Goal: Transaction & Acquisition: Purchase product/service

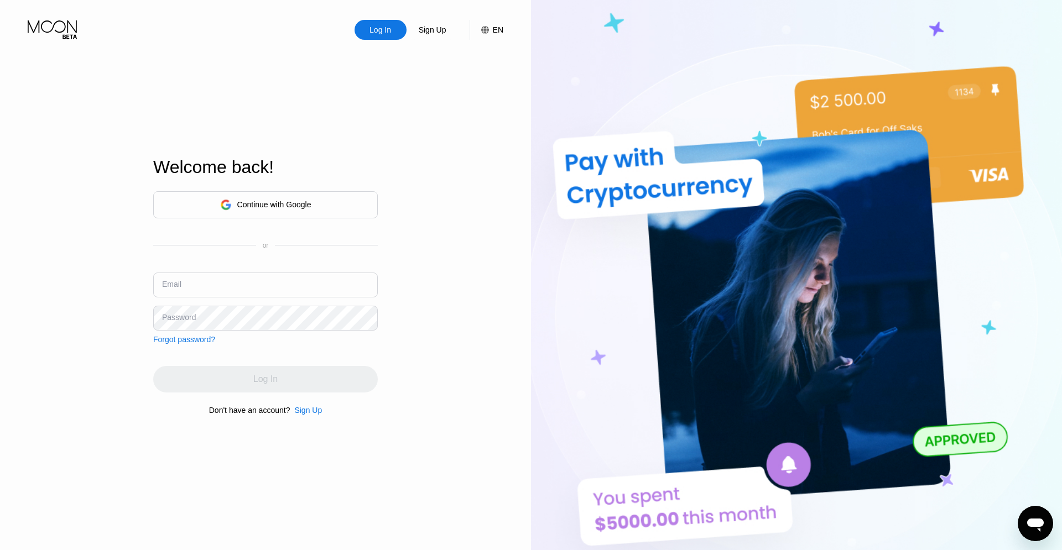
click at [298, 283] on input "text" at bounding box center [265, 285] width 225 height 25
click at [307, 412] on div "Sign Up" at bounding box center [308, 410] width 28 height 9
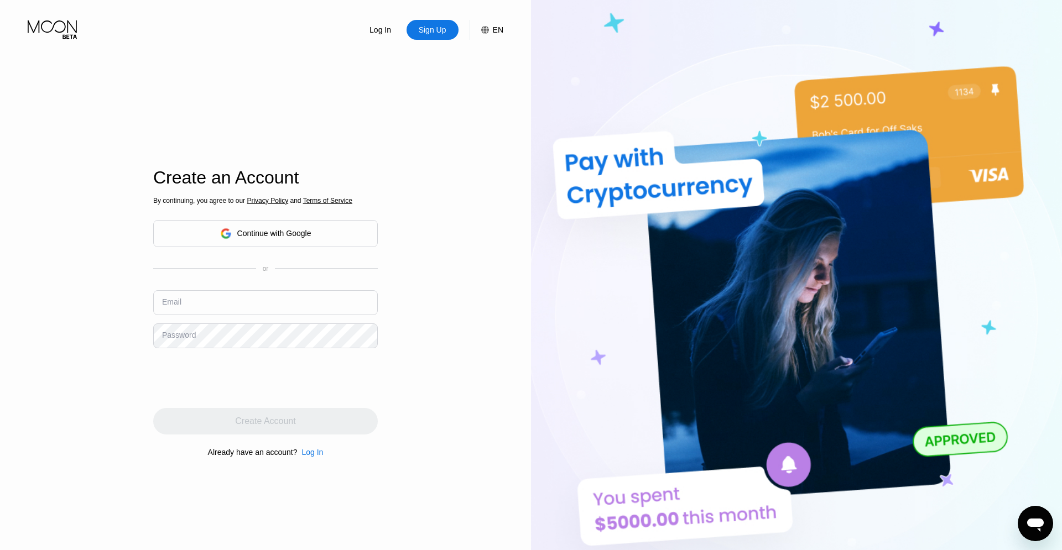
click at [236, 296] on input "text" at bounding box center [265, 302] width 225 height 25
paste input "[EMAIL_ADDRESS][DOMAIN_NAME]"
type input "[EMAIL_ADDRESS][DOMAIN_NAME]"
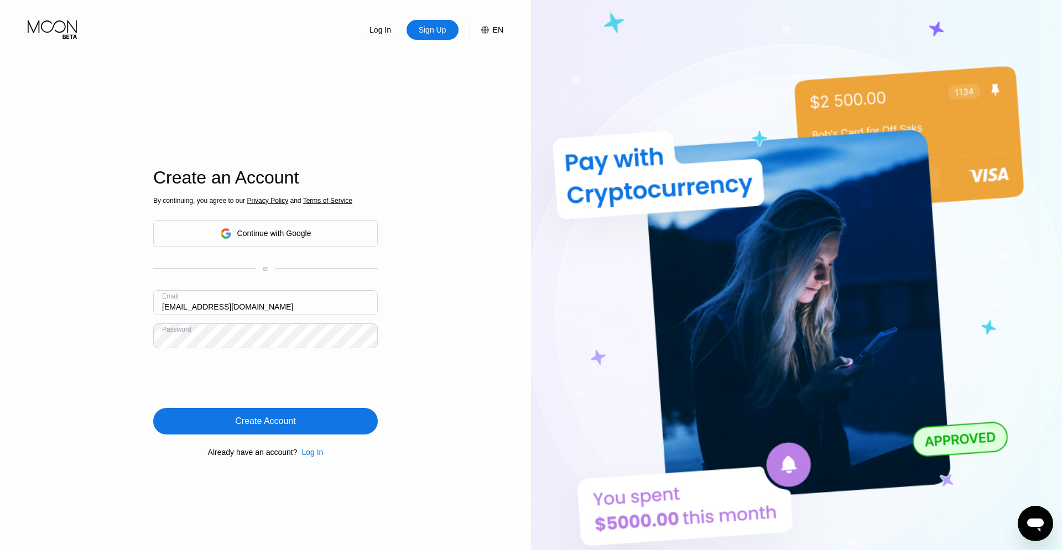
click at [282, 425] on div "Create Account" at bounding box center [265, 421] width 60 height 11
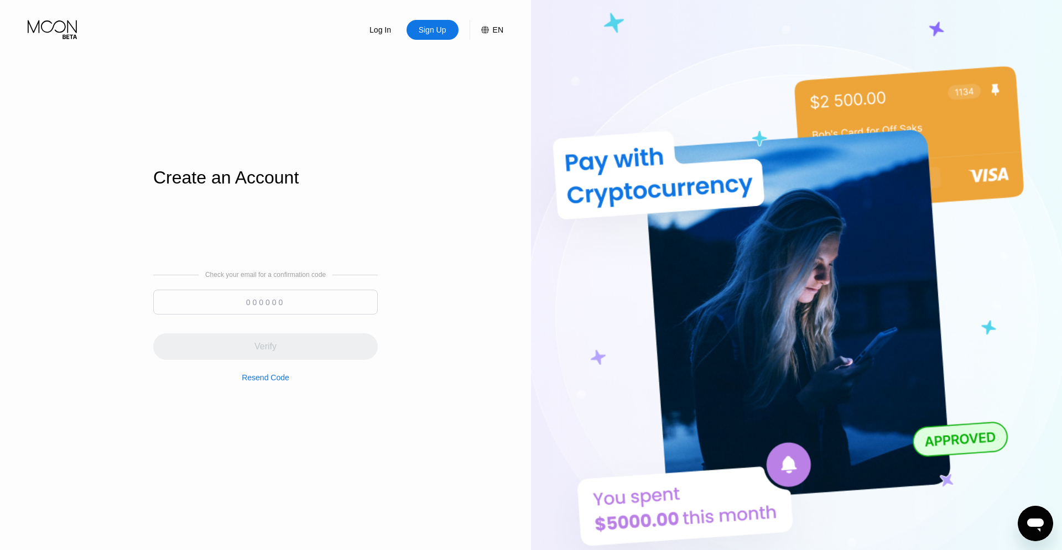
click at [305, 297] on input at bounding box center [265, 302] width 225 height 25
paste input "980407"
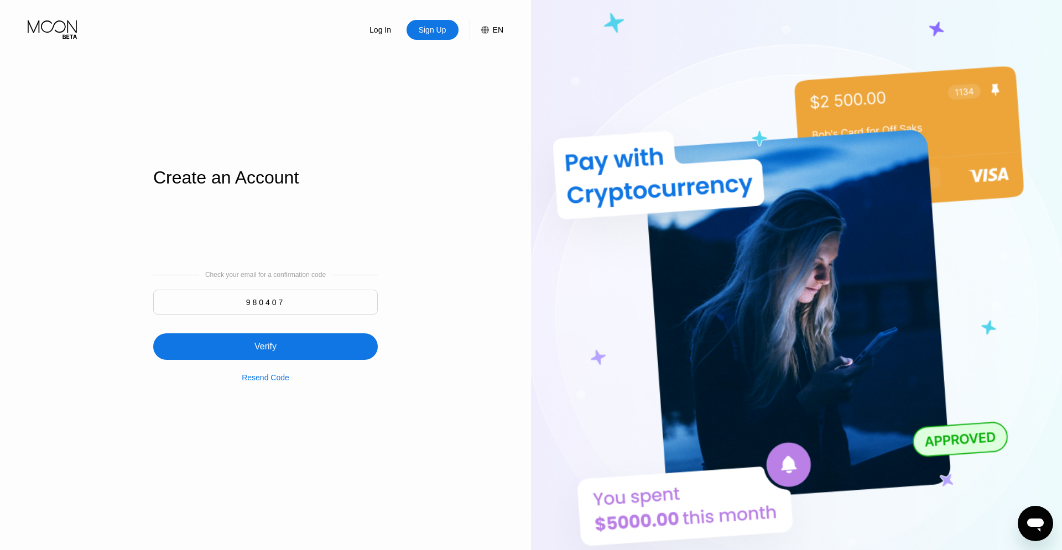
type input "980407"
click at [305, 345] on div "Verify" at bounding box center [265, 346] width 225 height 27
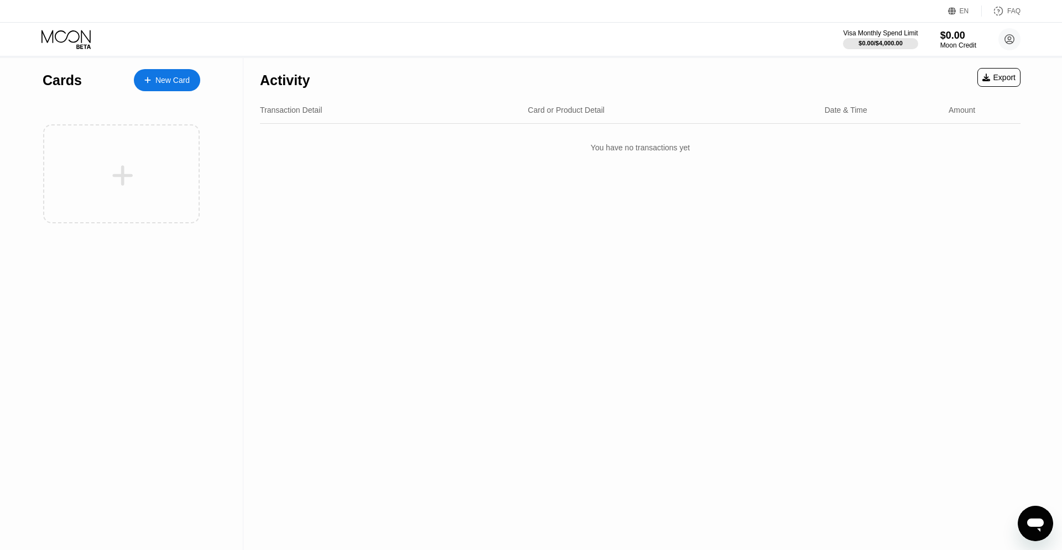
click at [173, 79] on div "New Card" at bounding box center [172, 80] width 34 height 9
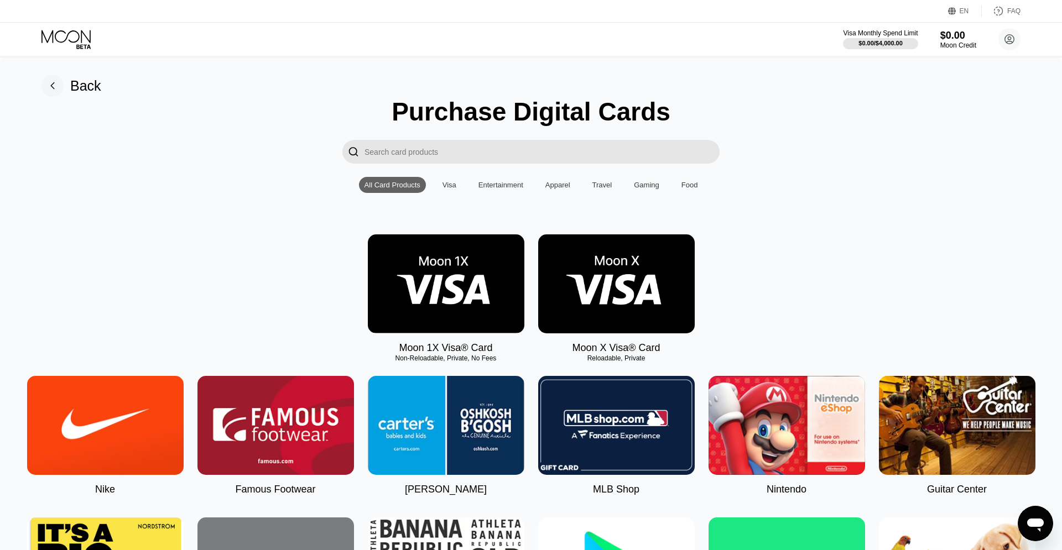
click at [474, 157] on input "Search card products" at bounding box center [541, 152] width 355 height 24
click at [446, 193] on div "Visa" at bounding box center [449, 185] width 25 height 16
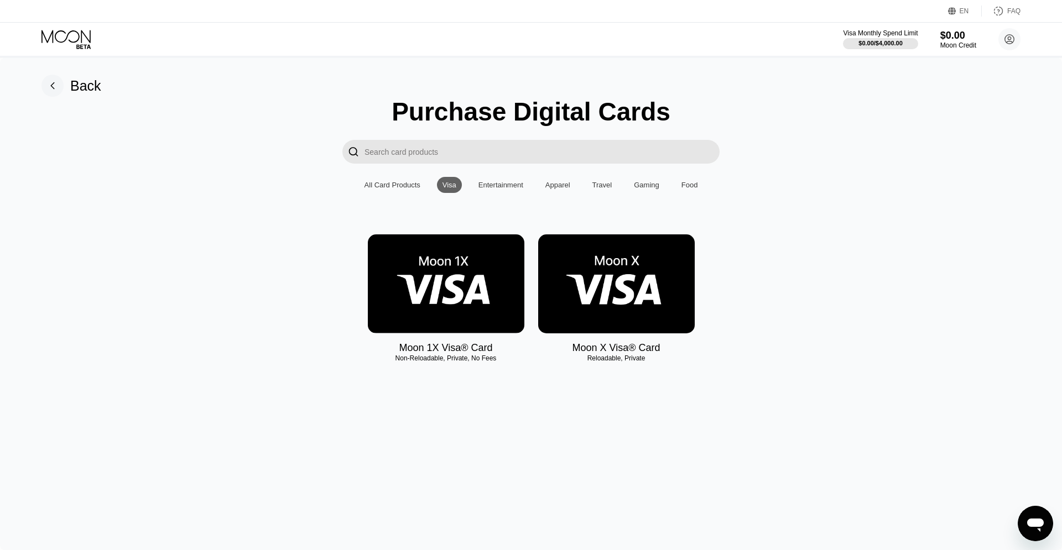
click at [510, 189] on div "Entertainment" at bounding box center [500, 185] width 45 height 8
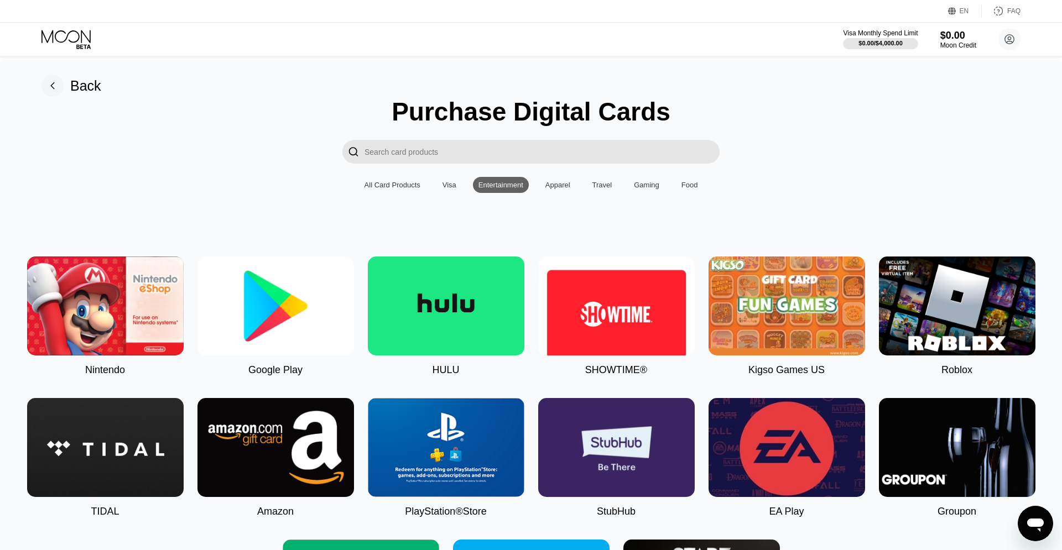
click at [549, 189] on div "Apparel" at bounding box center [557, 185] width 25 height 8
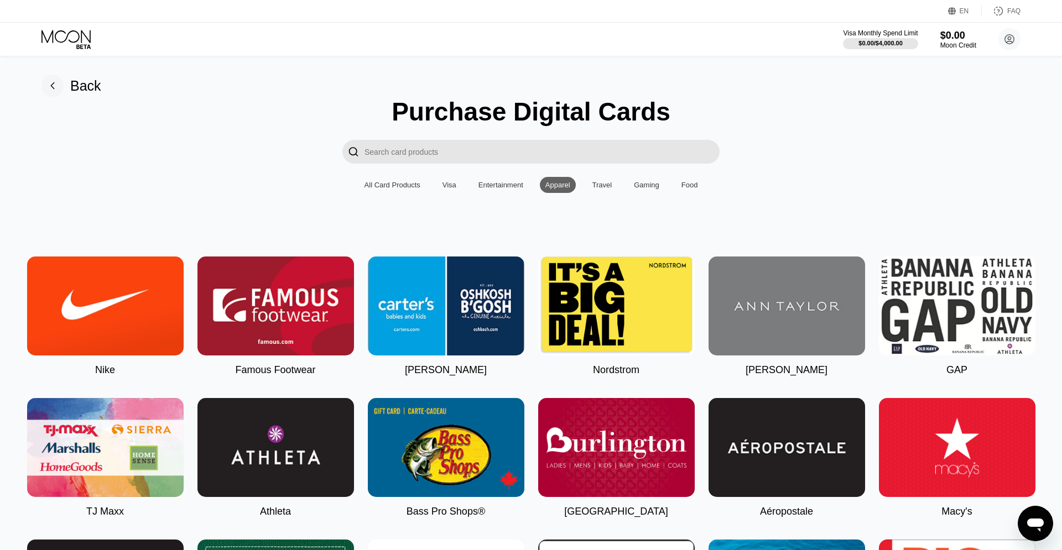
click at [658, 189] on div "Gaming" at bounding box center [646, 185] width 25 height 8
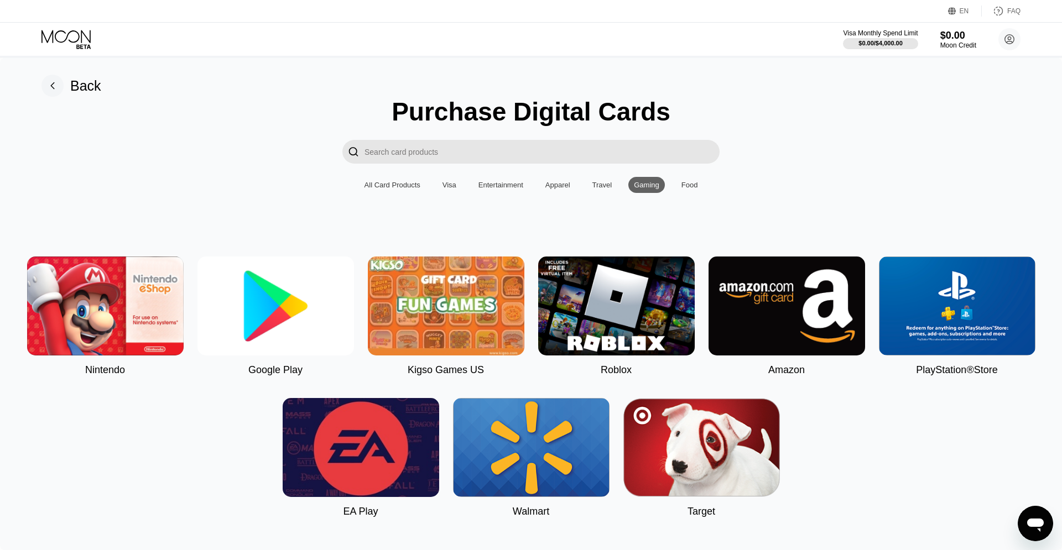
click at [691, 189] on div "Food" at bounding box center [689, 185] width 17 height 8
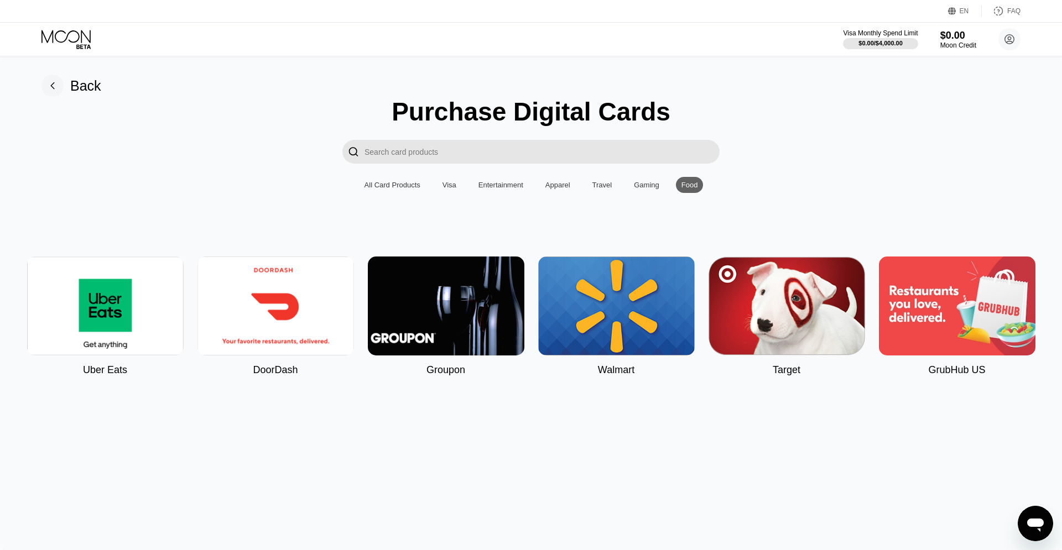
click at [659, 189] on div "Gaming" at bounding box center [646, 185] width 25 height 8
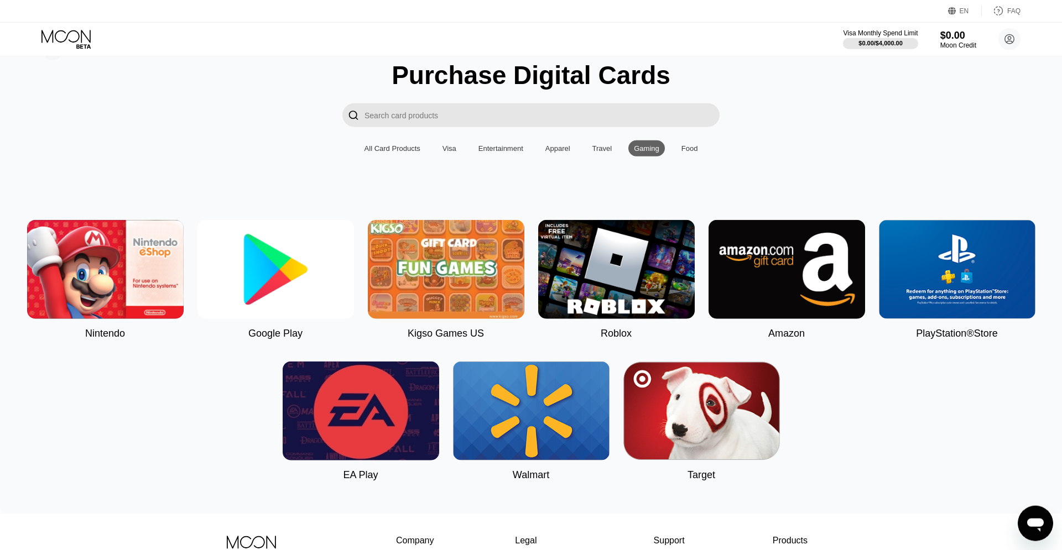
scroll to position [29, 0]
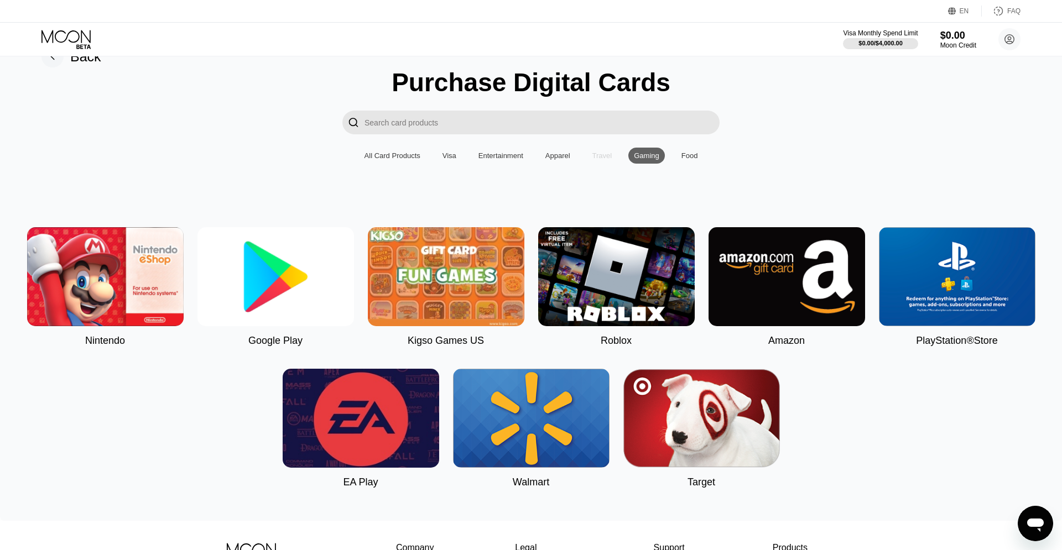
click at [603, 160] on div "Travel" at bounding box center [602, 156] width 20 height 8
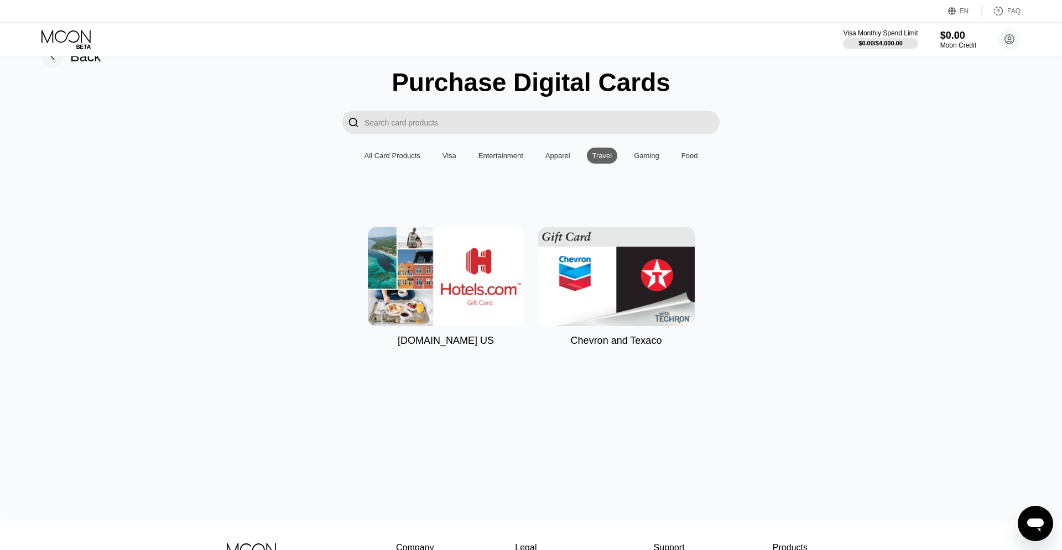
click at [557, 160] on div "Apparel" at bounding box center [557, 156] width 25 height 8
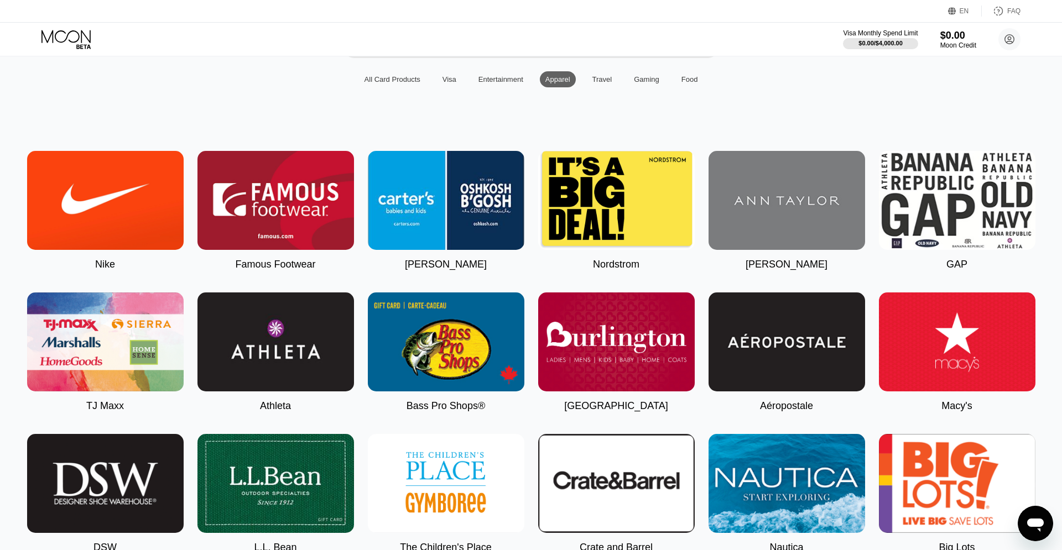
scroll to position [0, 0]
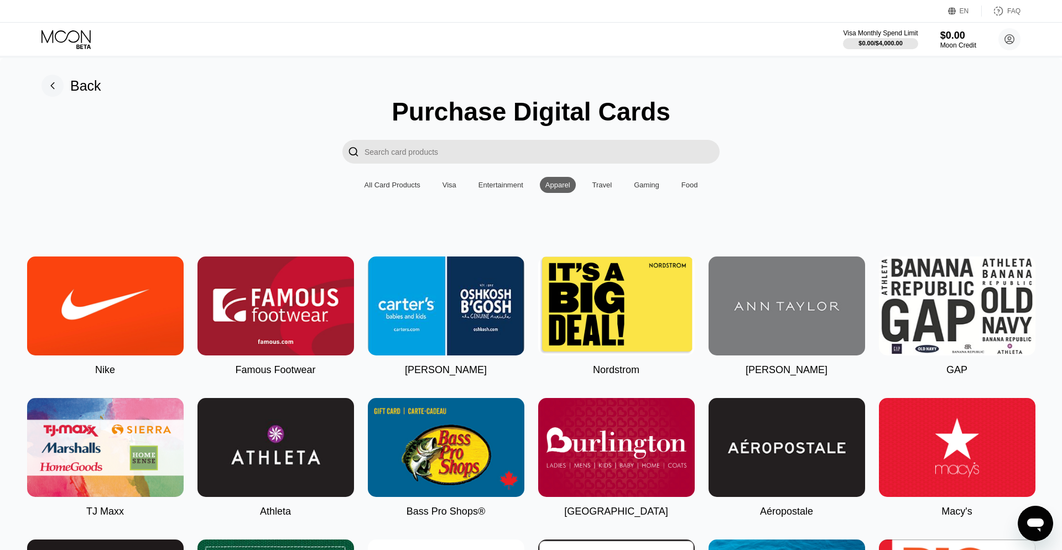
click at [514, 189] on div "Entertainment" at bounding box center [500, 185] width 45 height 8
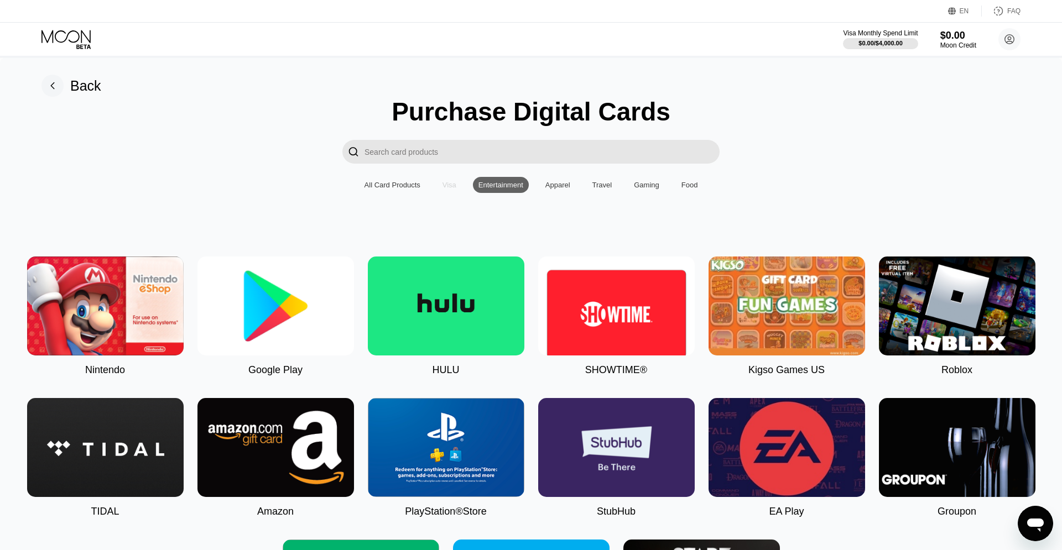
click at [450, 189] on div "Visa" at bounding box center [449, 185] width 14 height 8
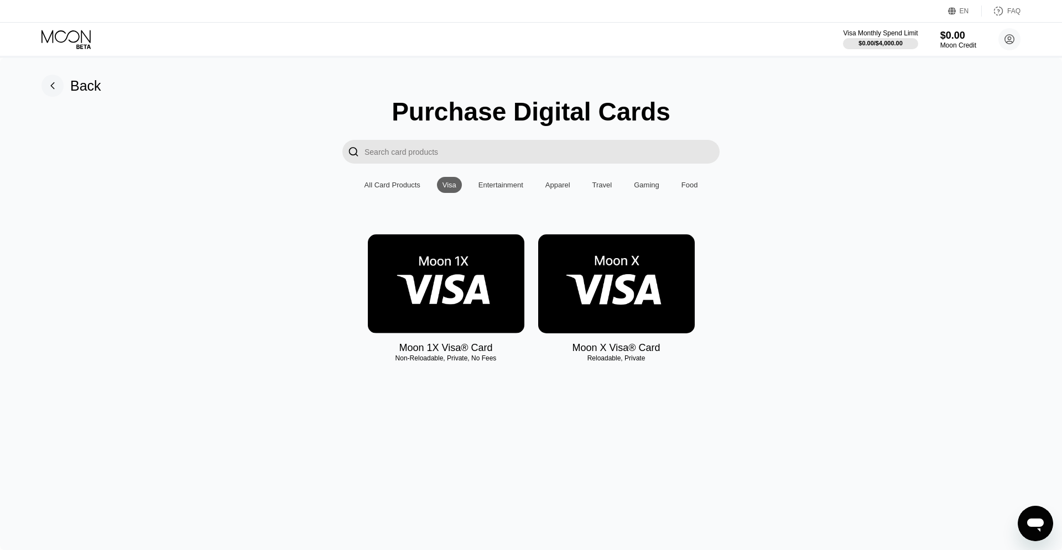
click at [468, 284] on img at bounding box center [446, 283] width 157 height 99
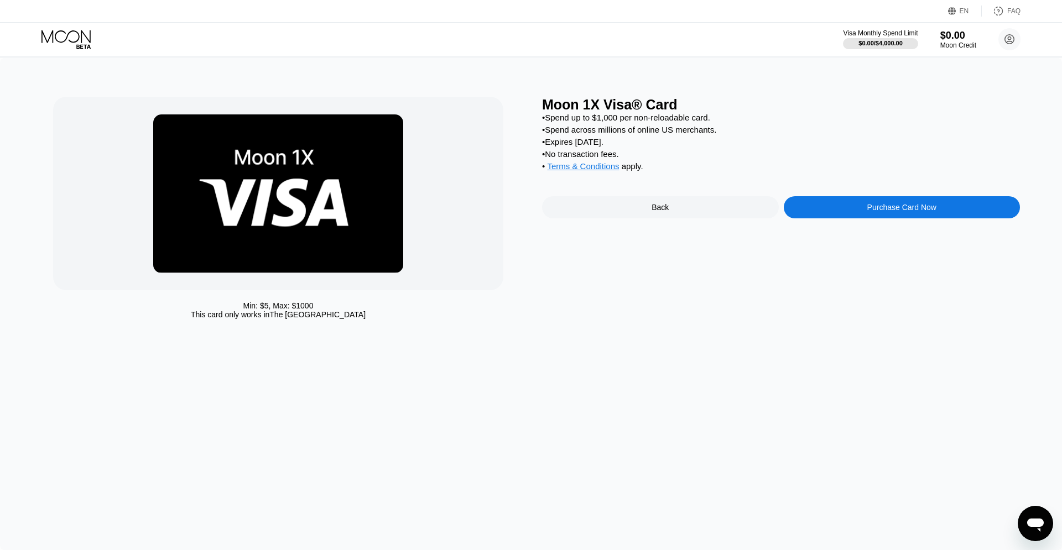
click at [856, 218] on div "Purchase Card Now" at bounding box center [902, 207] width 237 height 22
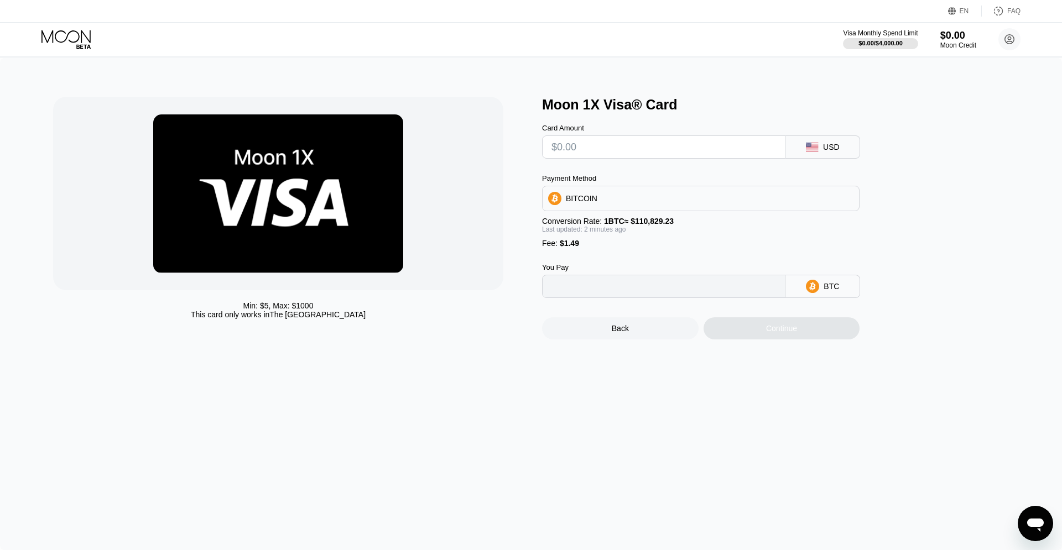
type input "0"
click at [576, 153] on input "text" at bounding box center [663, 147] width 225 height 22
type input "$5"
type input "0.00005856"
type input "$50"
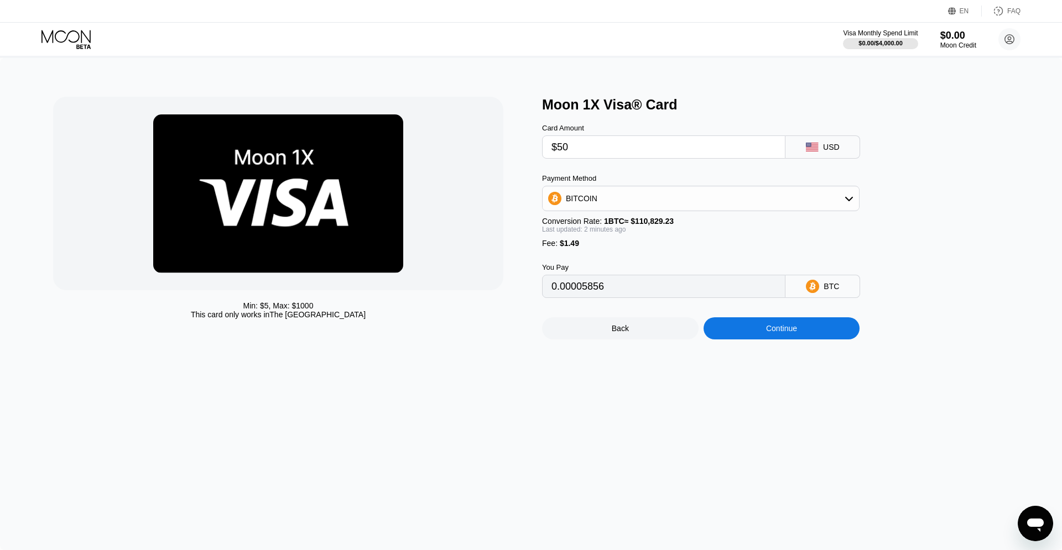
type input "0.00046459"
type input "$50"
click at [793, 333] on div "Continue" at bounding box center [781, 328] width 31 height 9
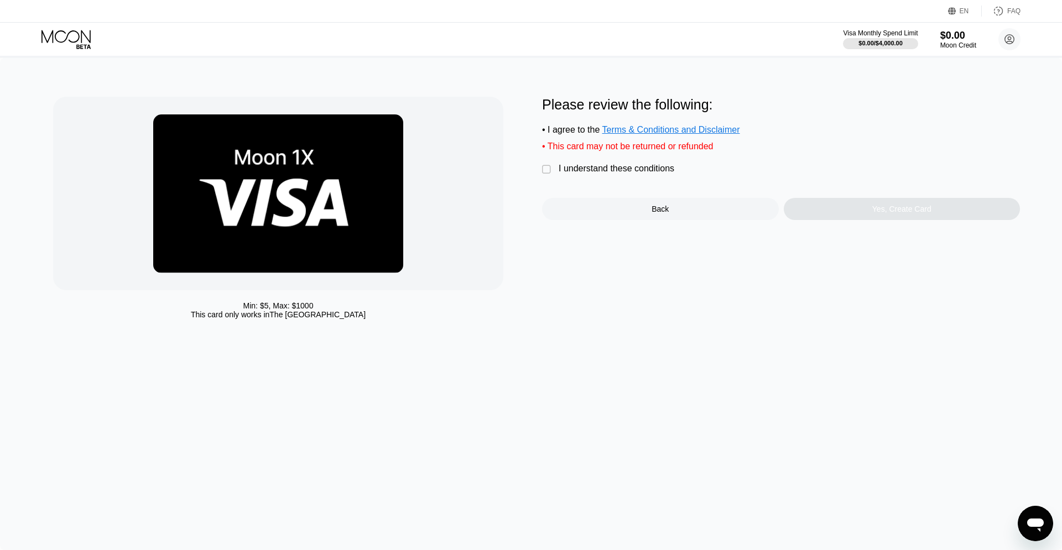
click at [643, 174] on div "I understand these conditions" at bounding box center [617, 169] width 116 height 10
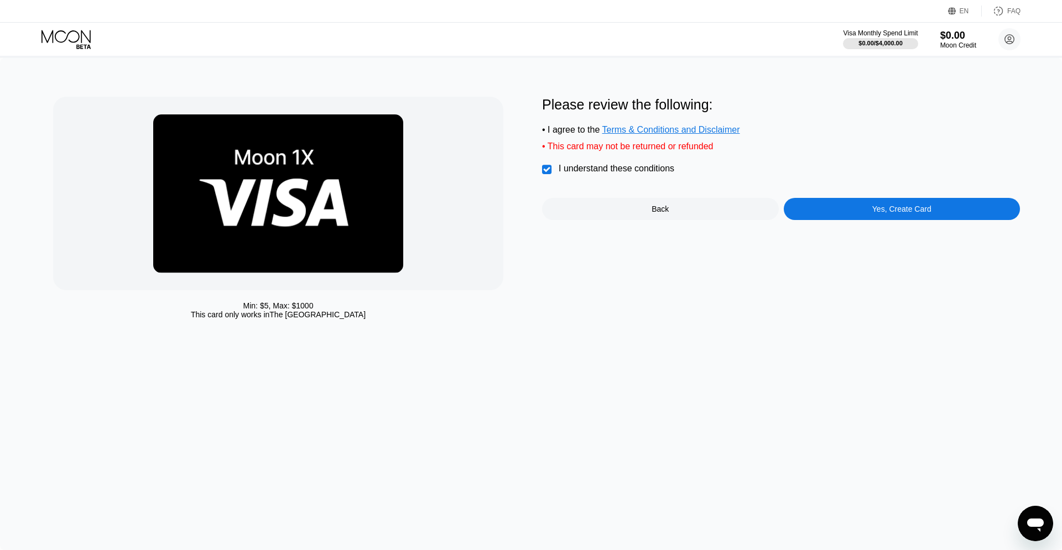
click at [882, 213] on div "Yes, Create Card" at bounding box center [901, 209] width 59 height 9
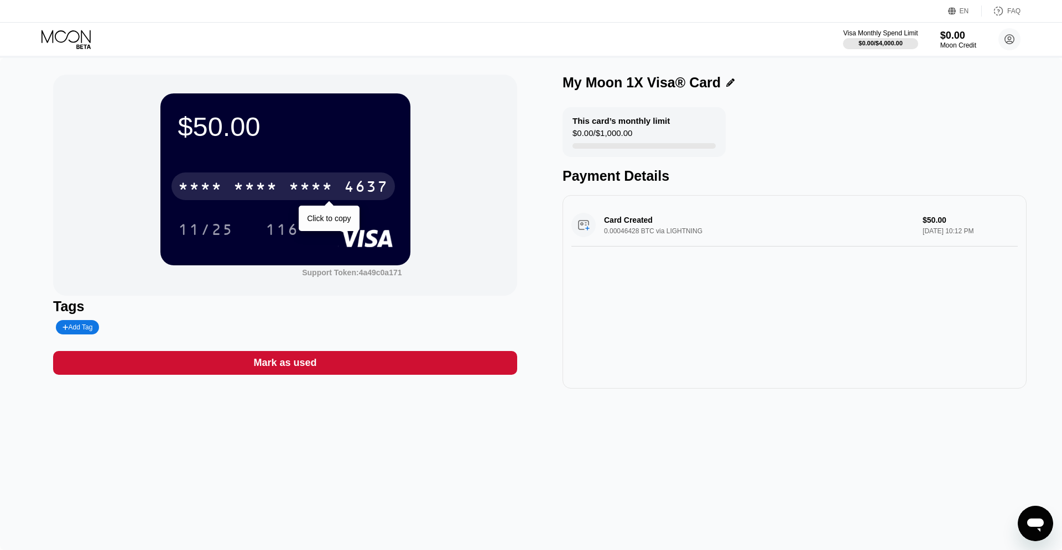
click at [267, 187] on div "* * * *" at bounding box center [255, 188] width 44 height 18
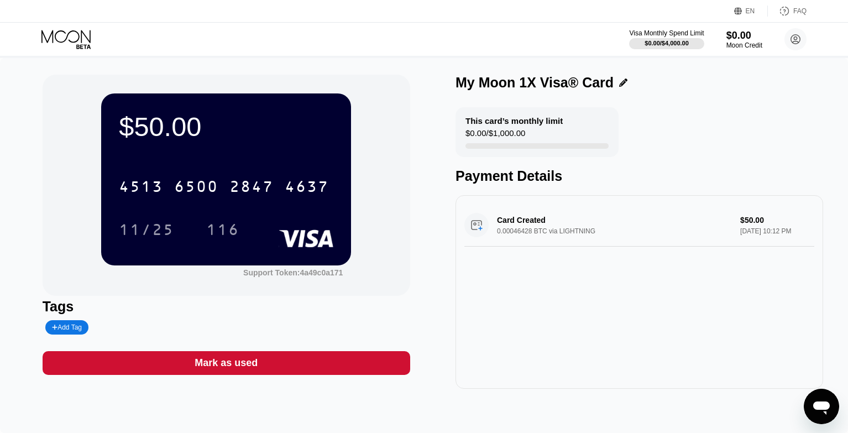
click at [482, 27] on div "Visa Monthly Spend Limit $0.00 / $4,000.00 $0.00 Moon Credit [EMAIL_ADDRESS][DO…" at bounding box center [424, 39] width 848 height 33
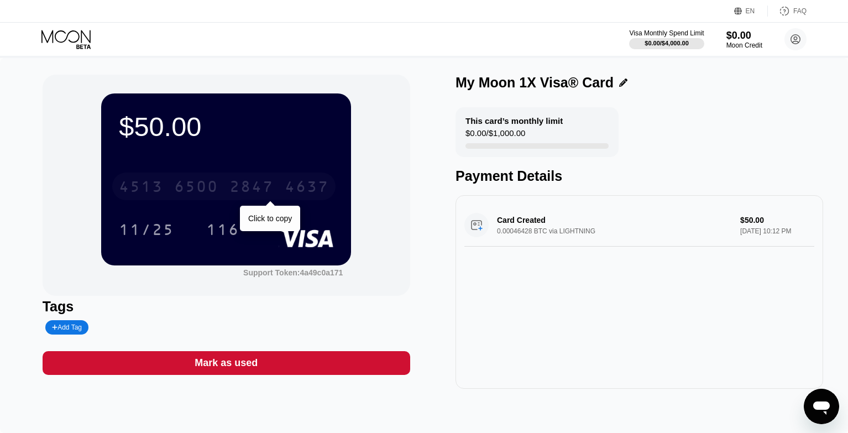
click at [312, 192] on div "4637" at bounding box center [307, 188] width 44 height 18
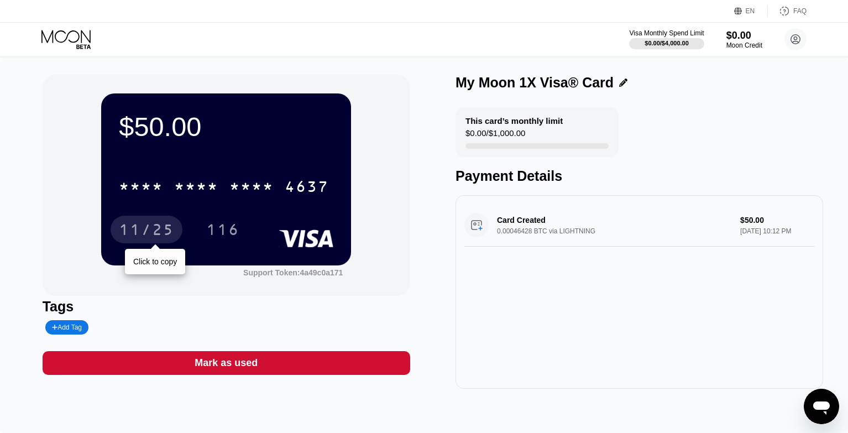
click at [149, 229] on div "11/25" at bounding box center [146, 231] width 55 height 18
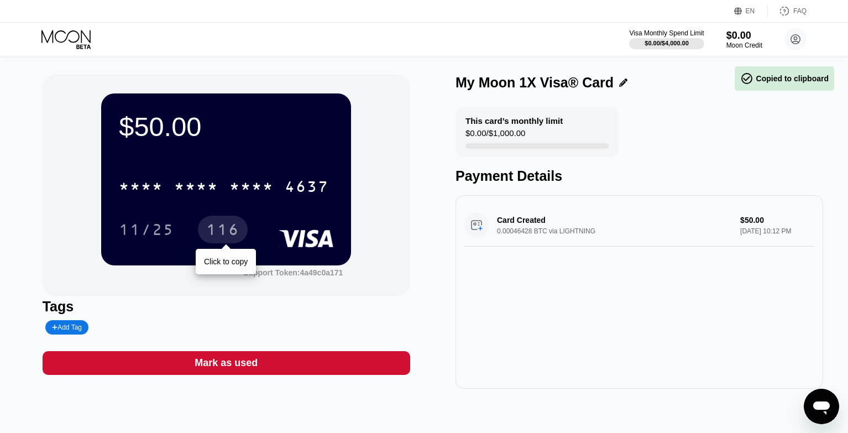
click at [226, 235] on div "116" at bounding box center [222, 231] width 33 height 18
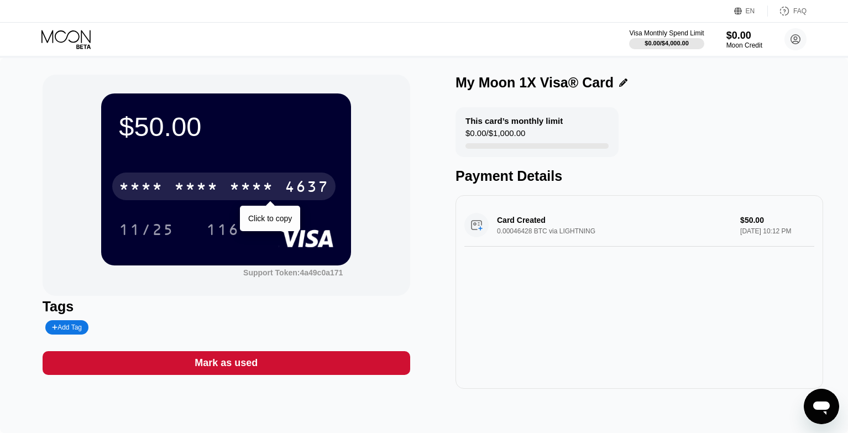
click at [218, 192] on div "* * * *" at bounding box center [196, 188] width 44 height 18
